Goal: Use online tool/utility: Utilize a website feature to perform a specific function

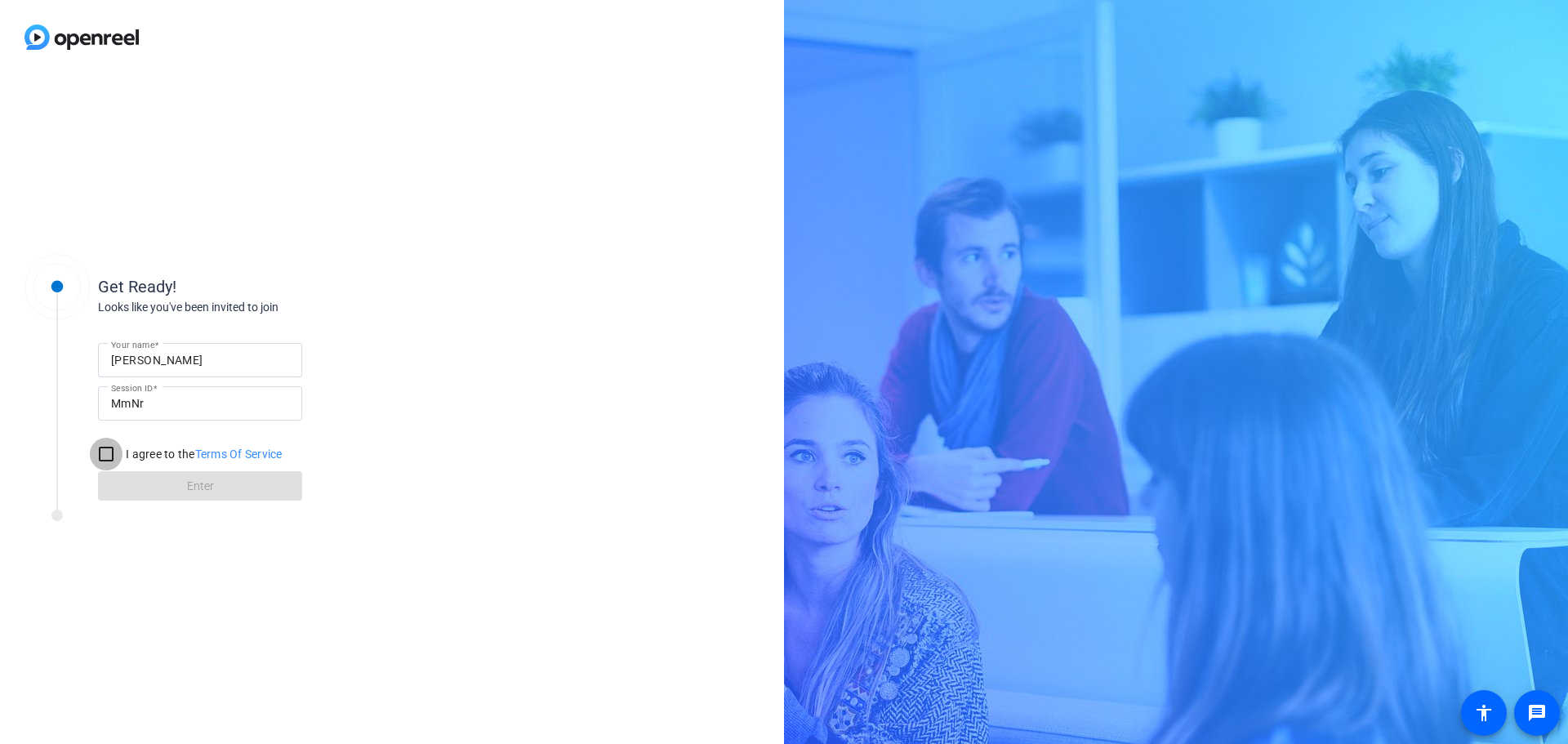
click at [98, 447] on input "I agree to the Terms Of Service" at bounding box center [105, 454] width 33 height 33
checkbox input "true"
click at [245, 489] on span at bounding box center [200, 485] width 204 height 39
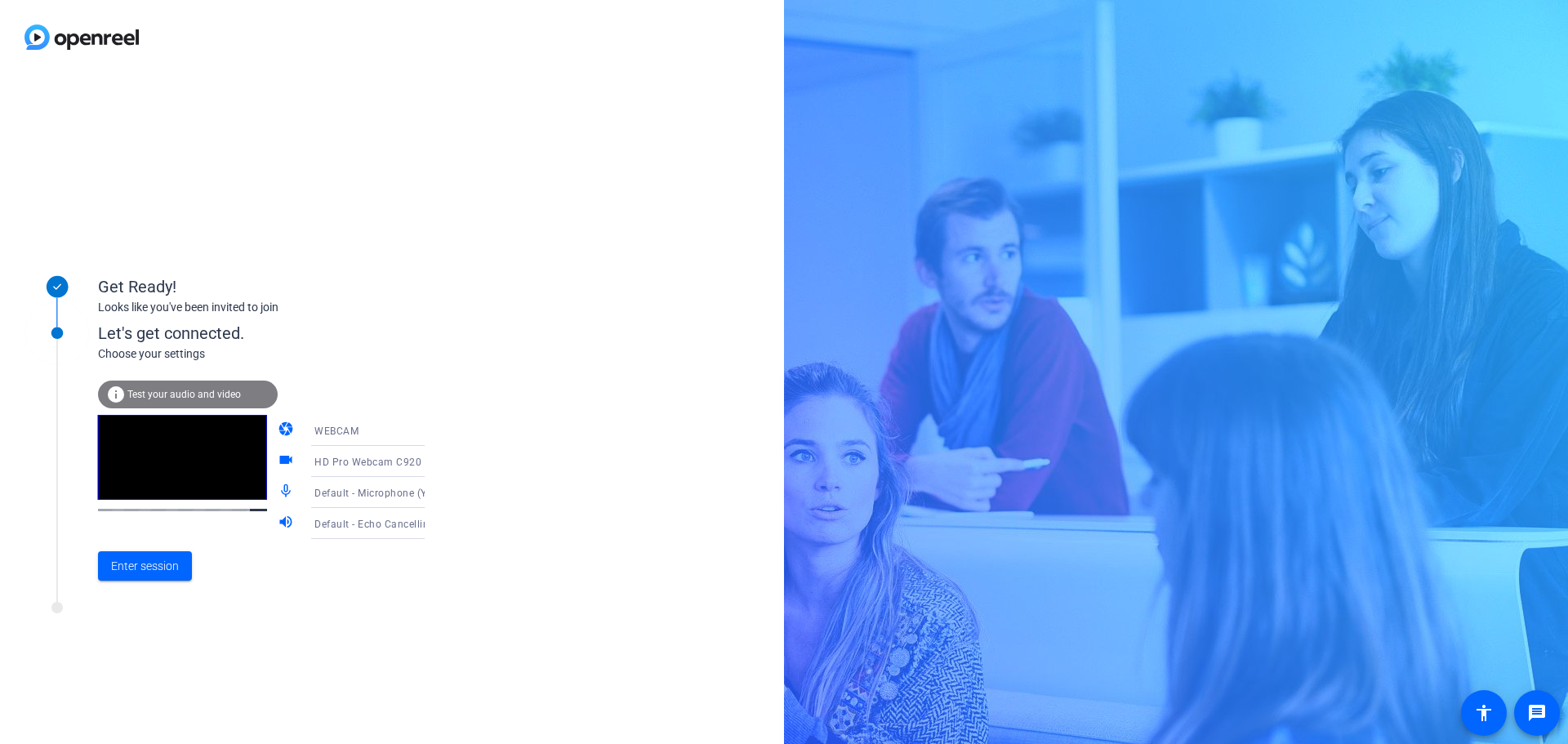
click at [392, 493] on span "Default - Microphone (Yeti Stereo Microphone) (046d:0ab7)" at bounding box center [455, 492] width 282 height 13
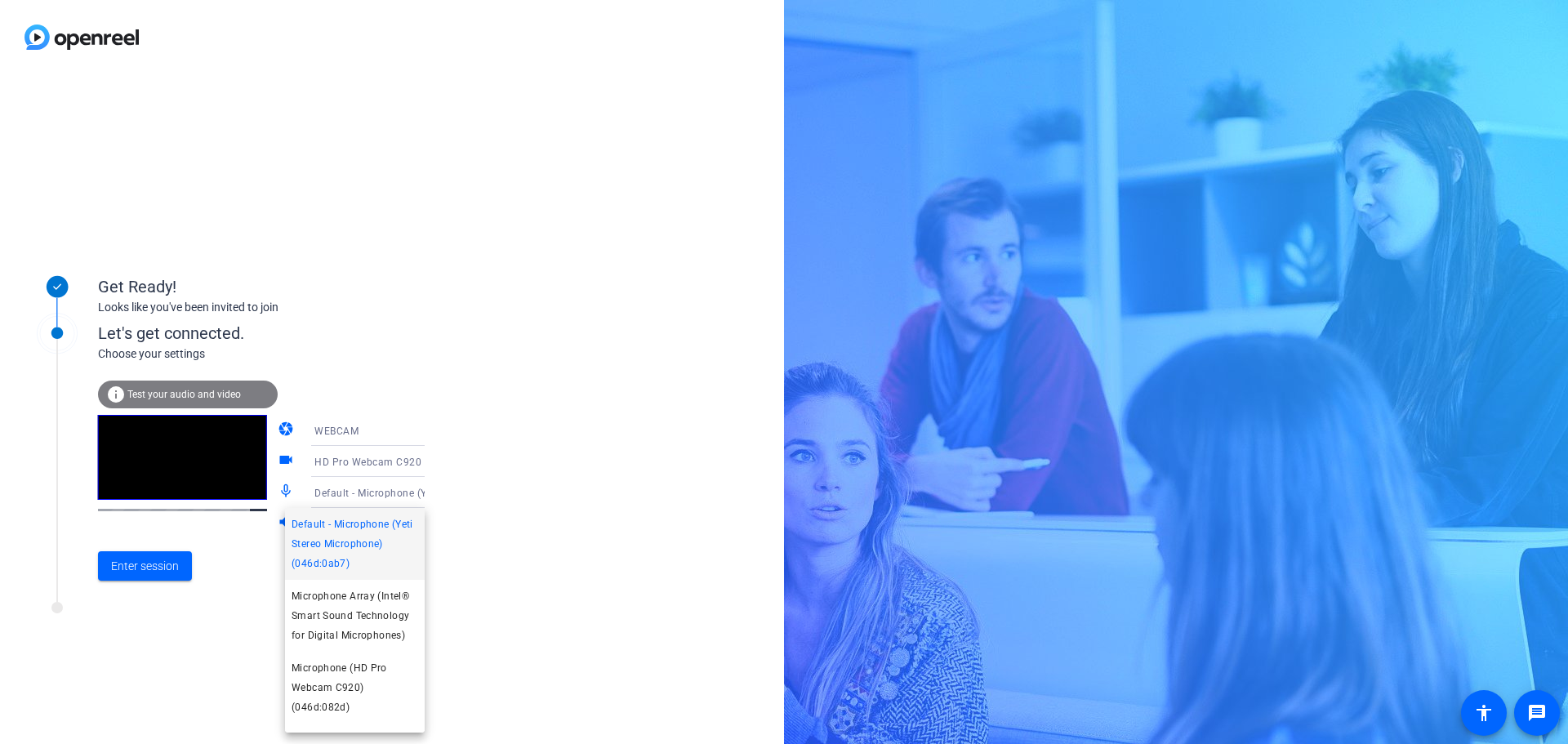
click at [502, 500] on div at bounding box center [784, 372] width 1568 height 744
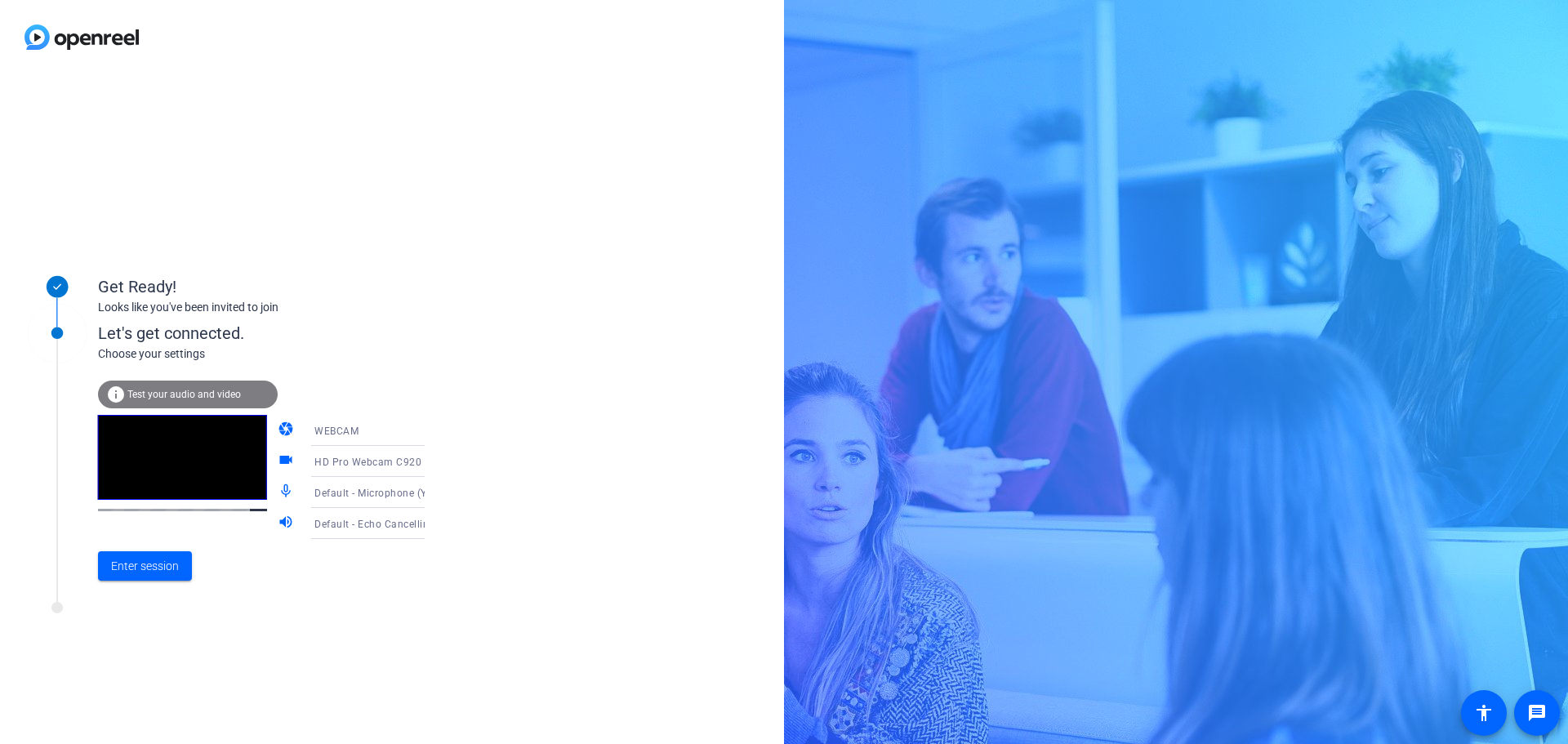
click at [432, 524] on icon at bounding box center [441, 524] width 20 height 20
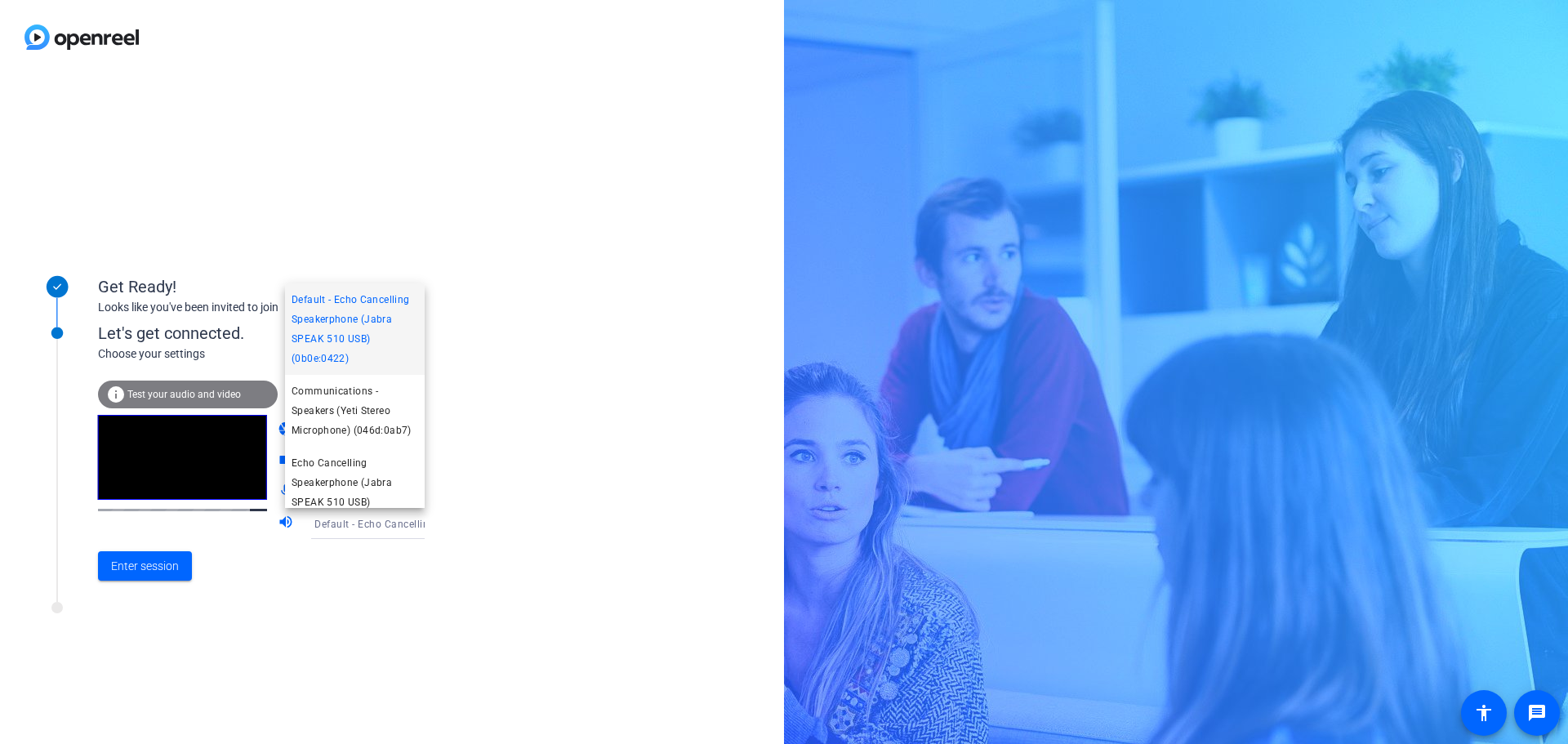
click at [415, 524] on div at bounding box center [784, 372] width 1568 height 744
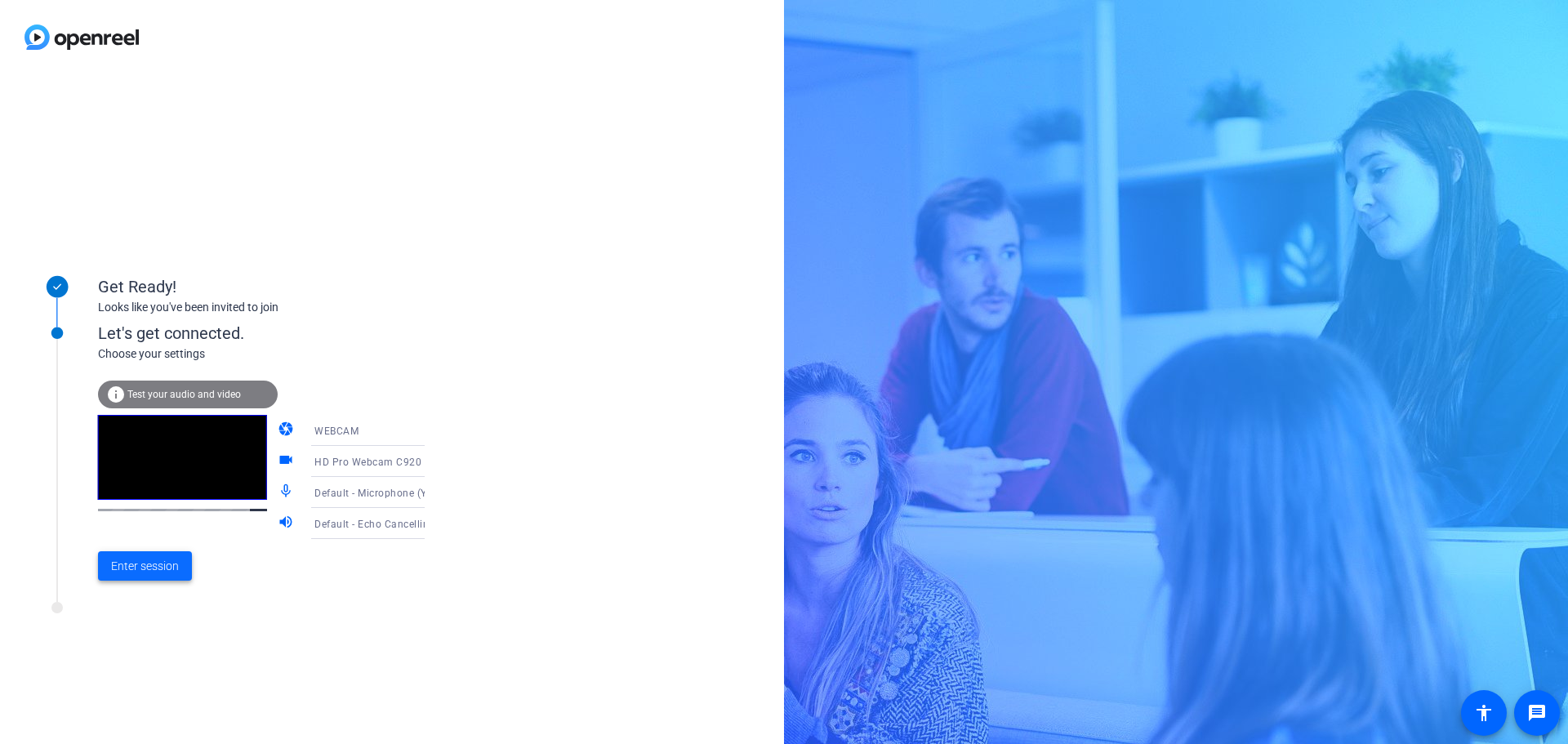
click at [146, 564] on span "Enter session" at bounding box center [145, 566] width 68 height 17
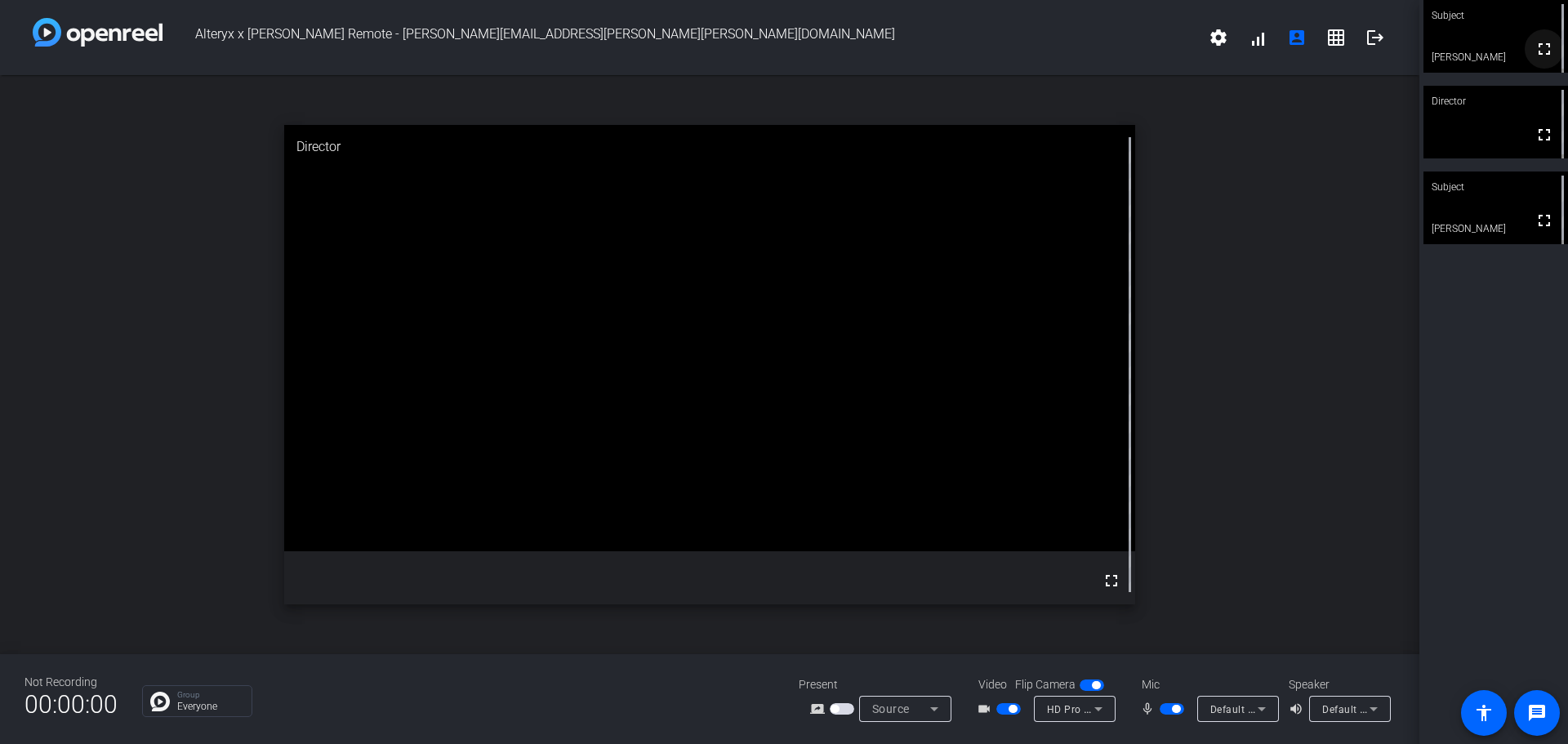
click at [1542, 58] on mat-icon "fullscreen" at bounding box center [1544, 49] width 20 height 20
click at [1237, 706] on span "Default - Microphone (Yeti Stereo Microphone) (046d:0ab7)" at bounding box center [1351, 708] width 282 height 13
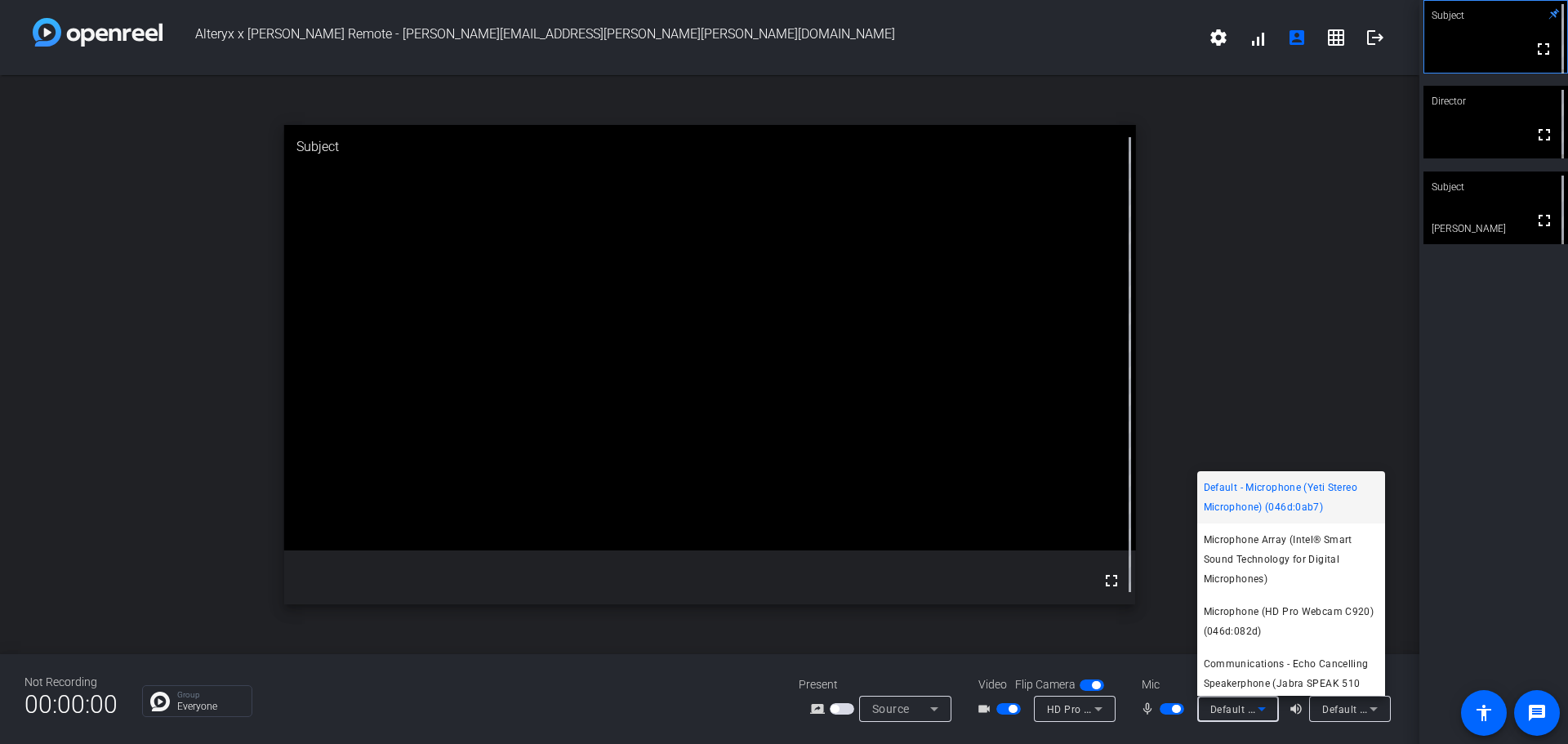
click at [1297, 322] on div at bounding box center [784, 372] width 1568 height 744
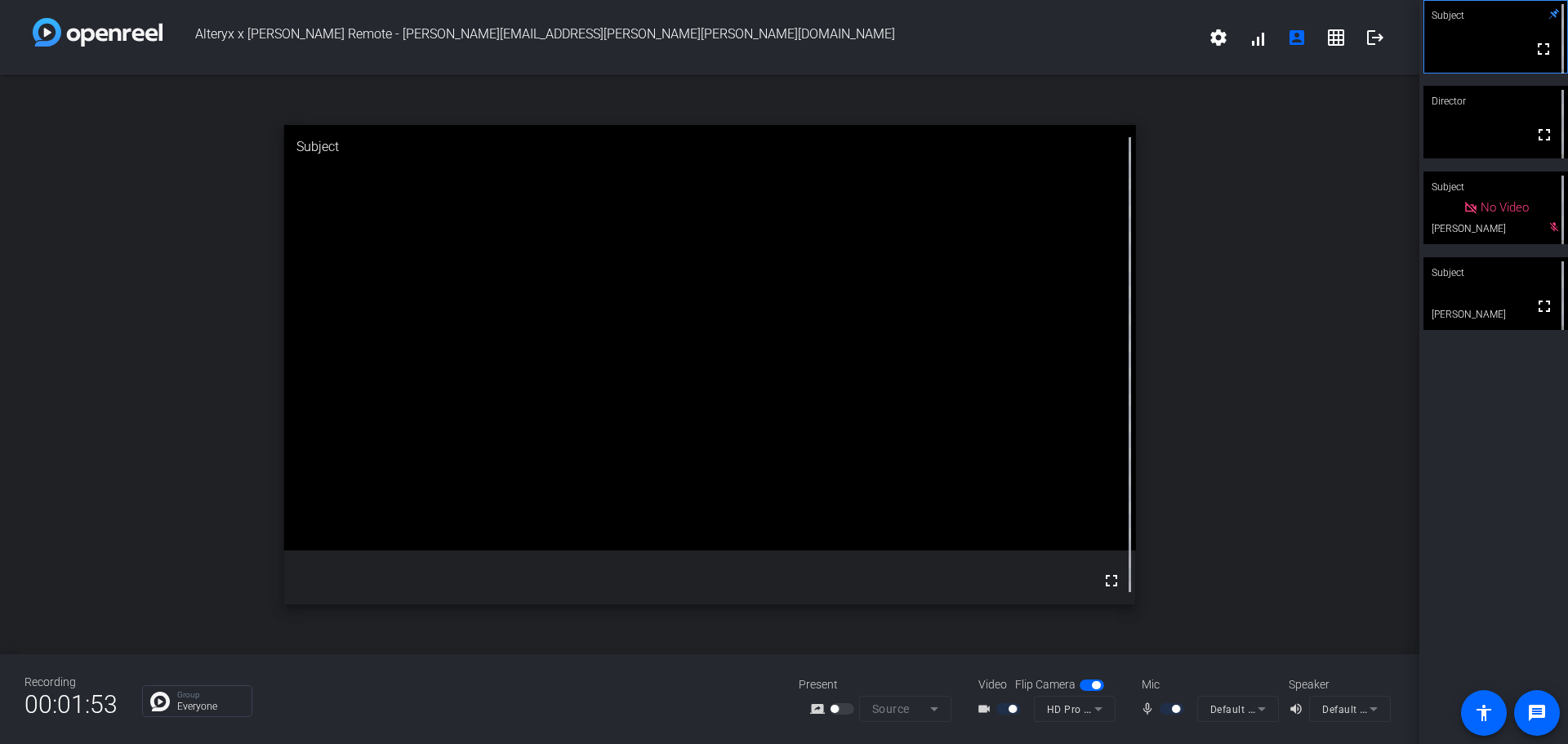
drag, startPoint x: 1184, startPoint y: 681, endPoint x: 1177, endPoint y: 695, distance: 15.7
click at [1184, 681] on div "Mic" at bounding box center [1207, 684] width 163 height 17
click at [1243, 706] on mat-form-field "Default - Microphone (Yeti Stereo Microphone) (046d:0ab7)" at bounding box center [1238, 709] width 82 height 26
drag, startPoint x: 1278, startPoint y: 718, endPoint x: 1258, endPoint y: 719, distance: 20.0
click at [1278, 719] on mat-form-field "Default - Microphone (Yeti Stereo Microphone) (046d:0ab7)" at bounding box center [1238, 709] width 82 height 26
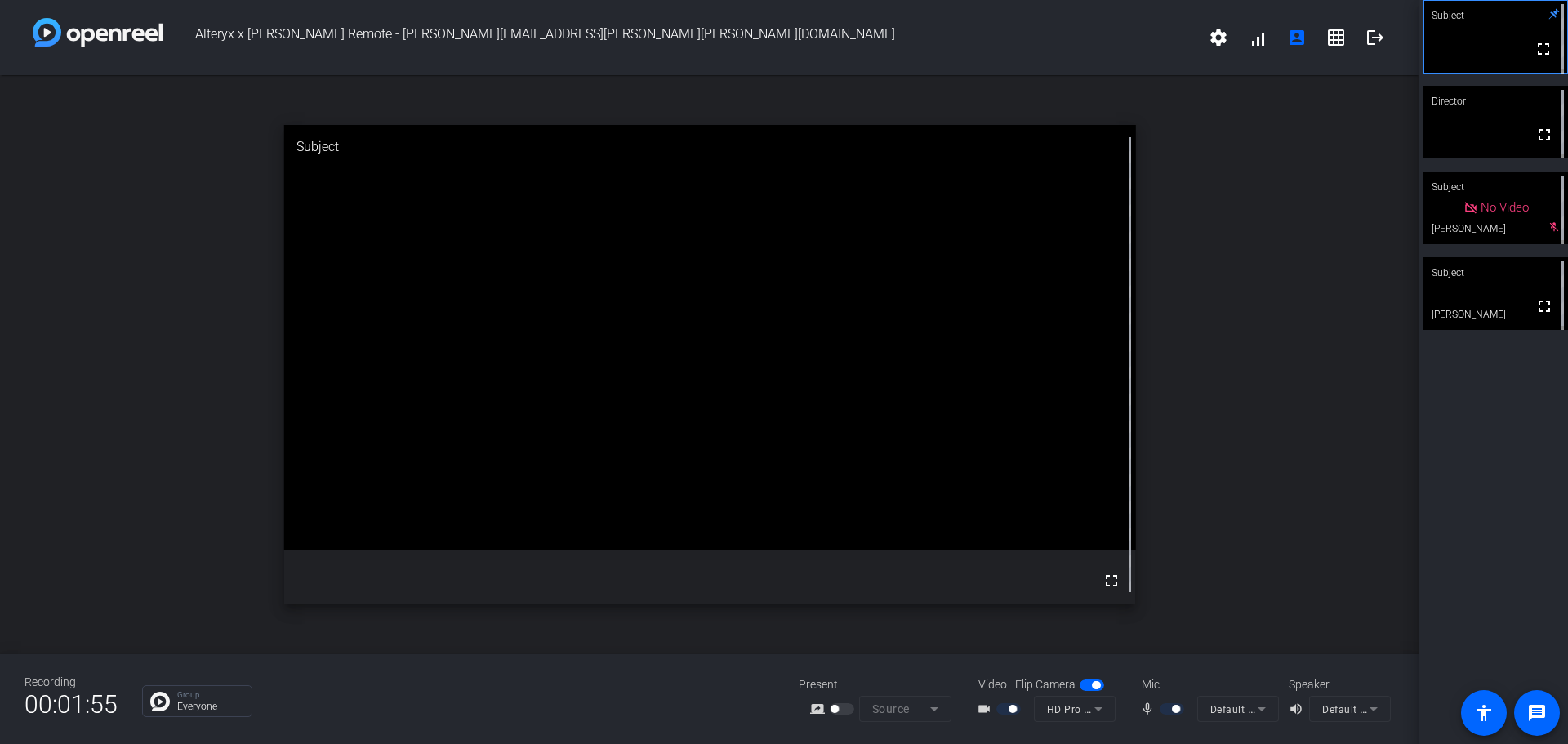
click at [1247, 715] on mat-form-field "Default - Microphone (Yeti Stereo Microphone) (046d:0ab7)" at bounding box center [1238, 709] width 82 height 26
click at [1245, 665] on div "Recording 00:01:57 Group Everyone Present screen_share_outline Source Video Fli…" at bounding box center [709, 699] width 1419 height 90
click at [1263, 711] on mat-form-field "Default - Microphone (Yeti Stereo Microphone) (046d:0ab7)" at bounding box center [1238, 709] width 82 height 26
click at [1262, 713] on mat-form-field "Default - Microphone (Yeti Stereo Microphone) (046d:0ab7)" at bounding box center [1238, 709] width 82 height 26
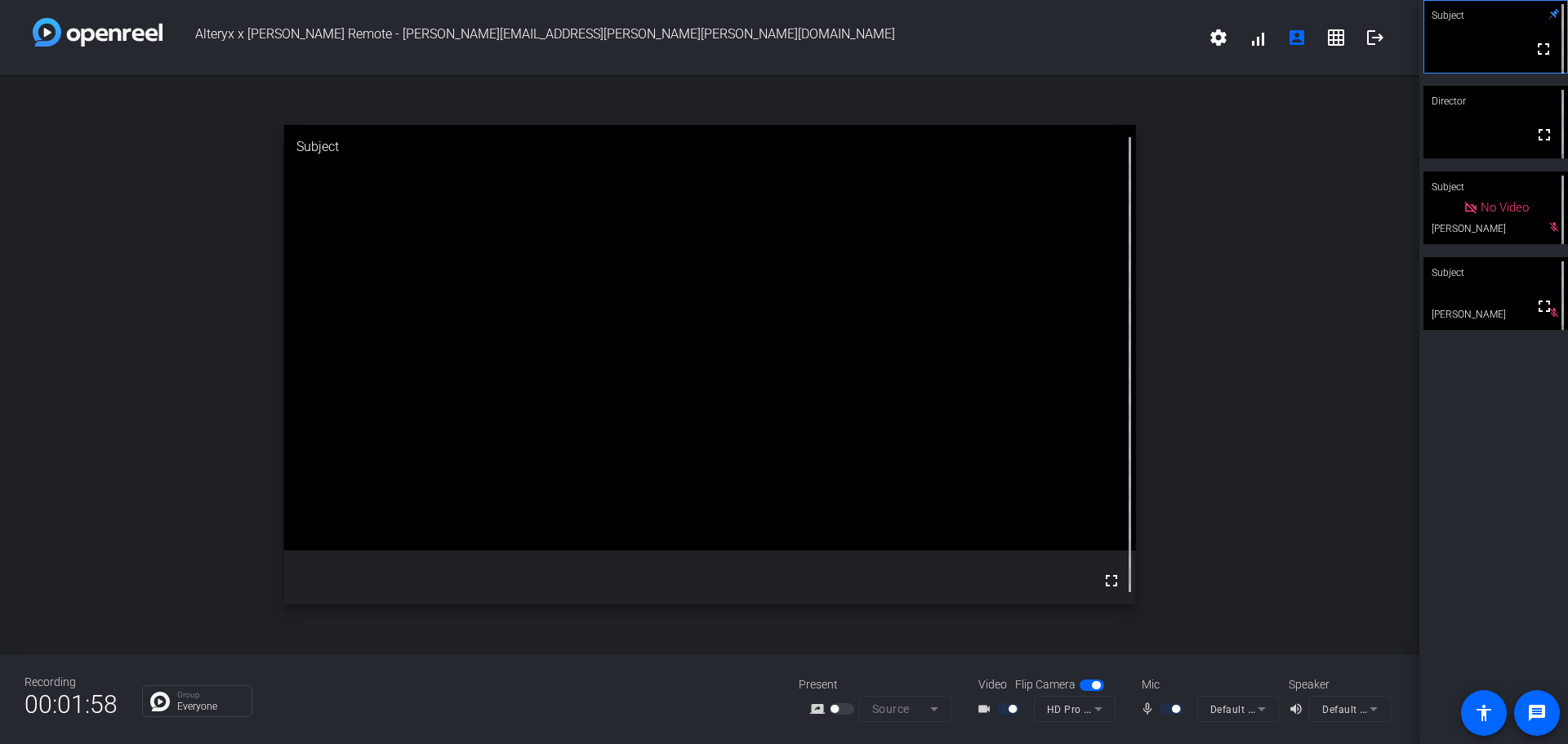
click at [1262, 713] on mat-form-field "Default - Microphone (Yeti Stereo Microphone) (046d:0ab7)" at bounding box center [1238, 709] width 82 height 26
click at [1241, 497] on div "open_in_new Subject fullscreen" at bounding box center [709, 365] width 1419 height 579
click at [1534, 229] on mat-icon "fullscreen" at bounding box center [1544, 221] width 20 height 20
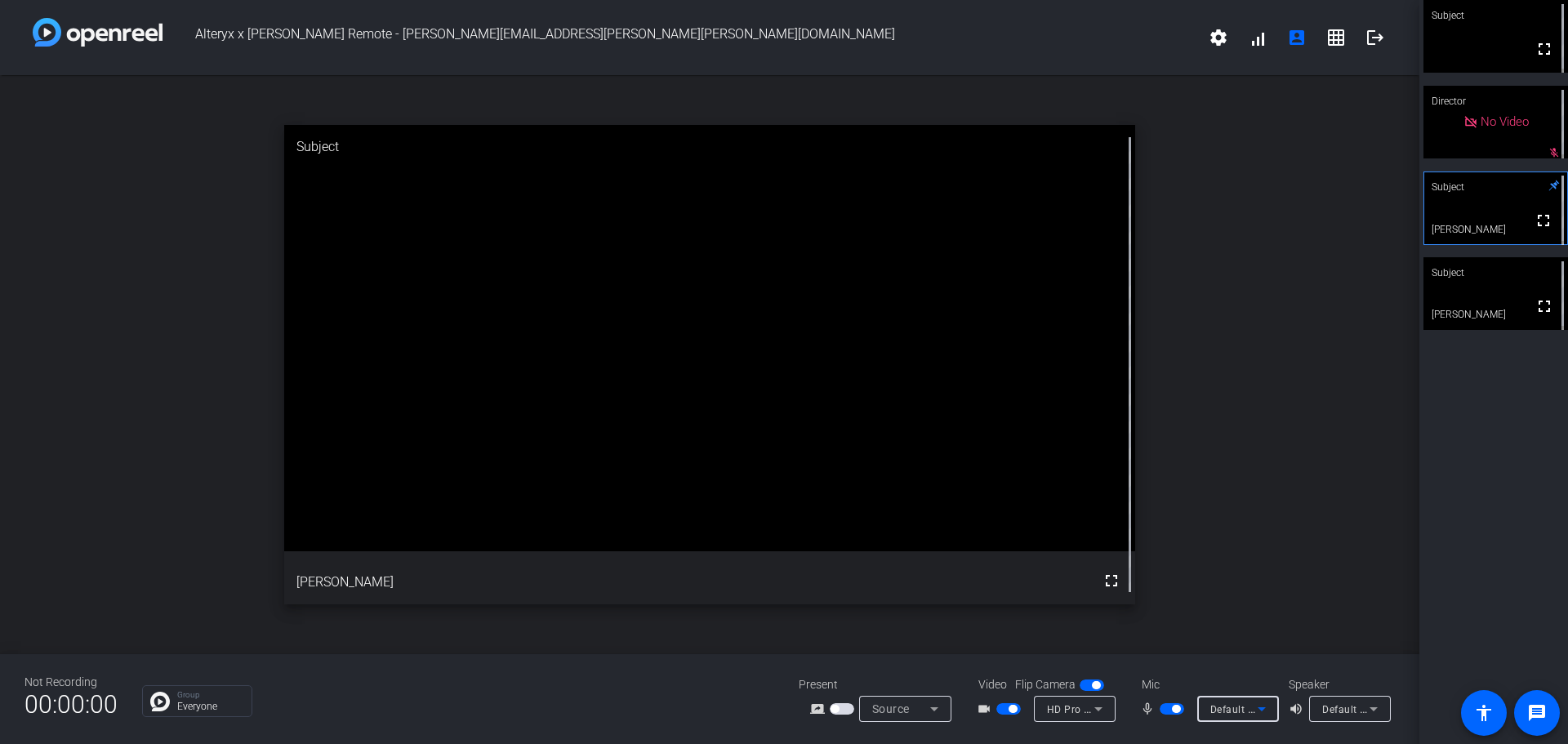
click at [1250, 712] on span "Default - Microphone (Yeti Stereo Microphone) (046d:0ab7)" at bounding box center [1351, 708] width 282 height 13
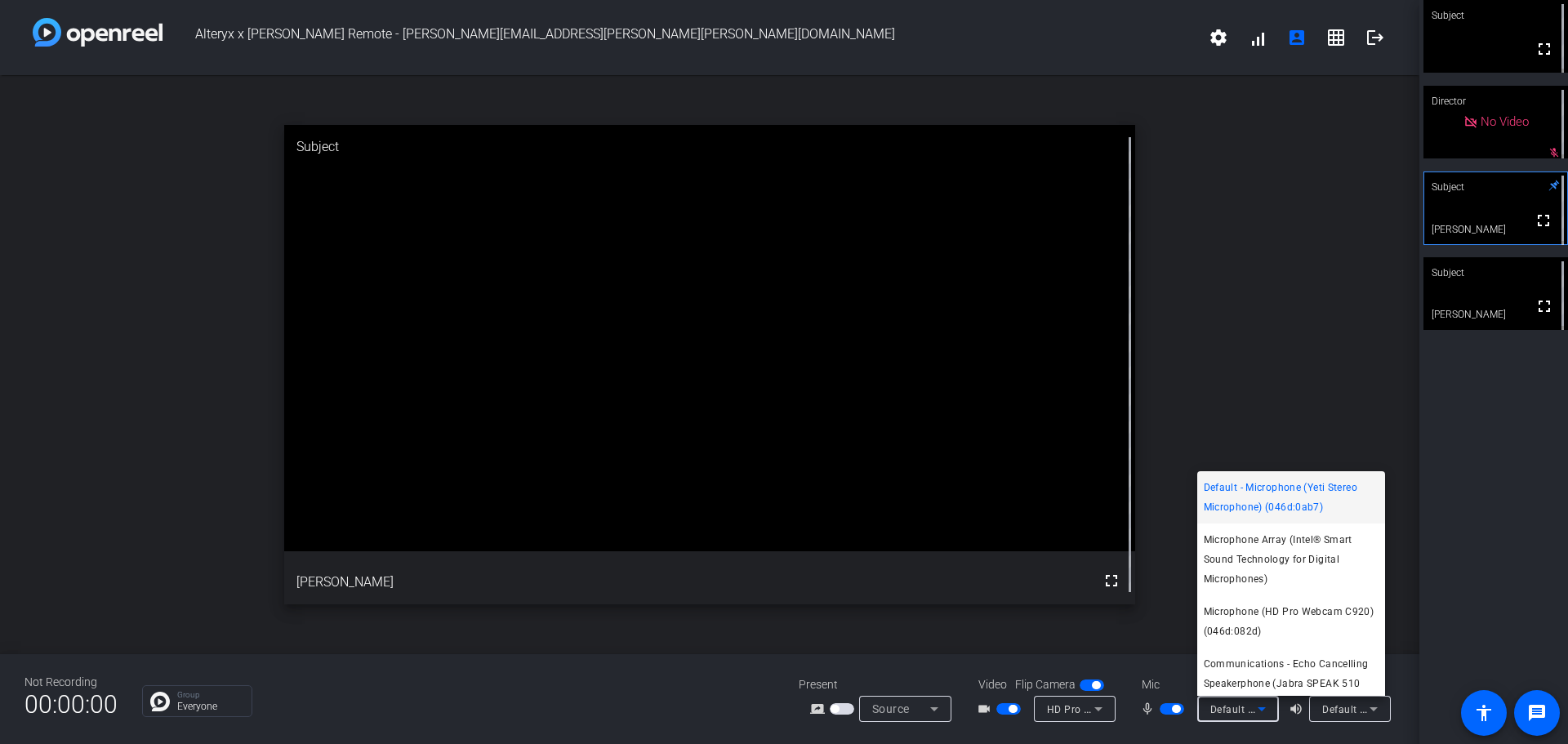
click at [1160, 667] on div at bounding box center [784, 372] width 1568 height 744
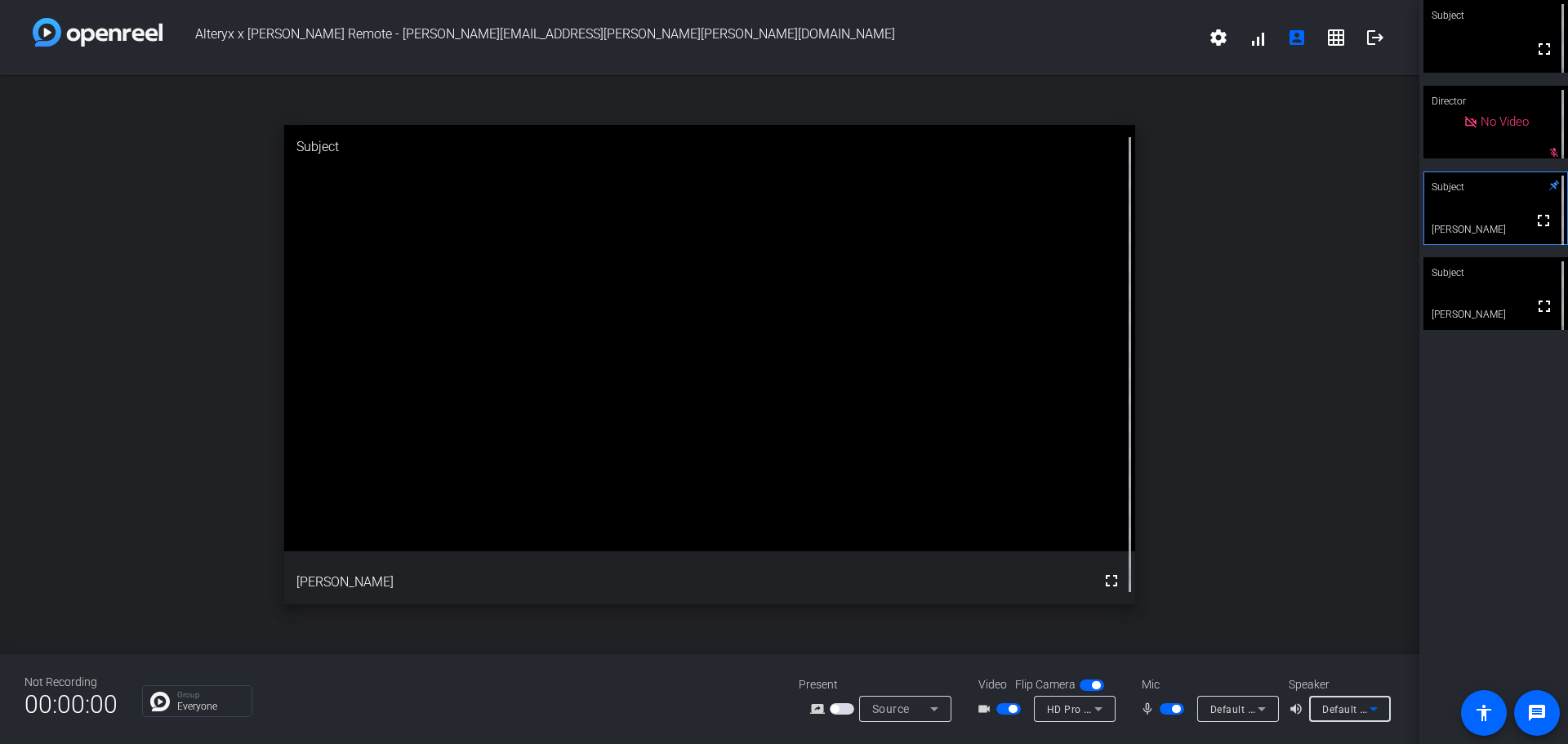
click at [1370, 704] on icon at bounding box center [1374, 709] width 20 height 20
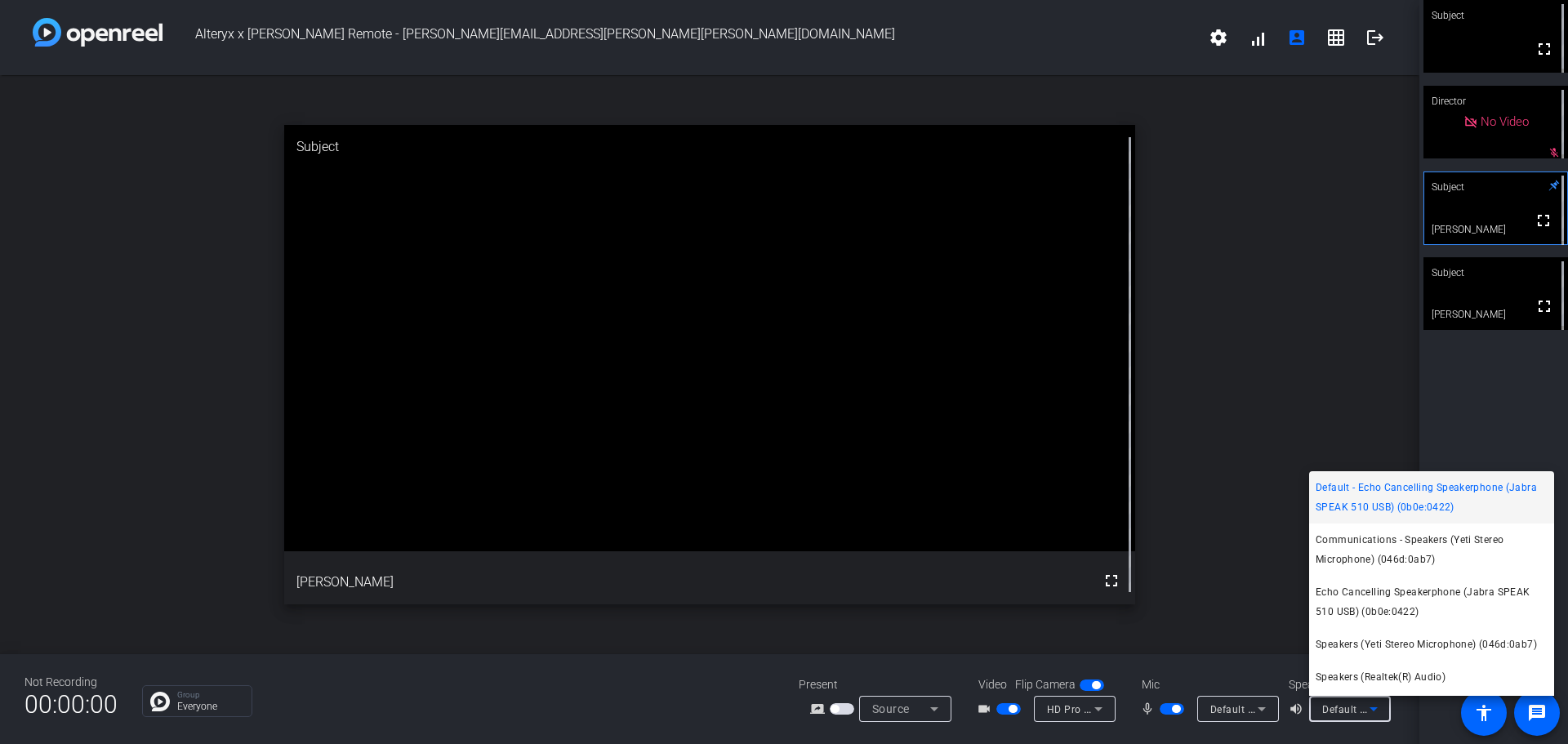
click at [1252, 664] on div at bounding box center [784, 372] width 1568 height 744
